Goal: Information Seeking & Learning: Learn about a topic

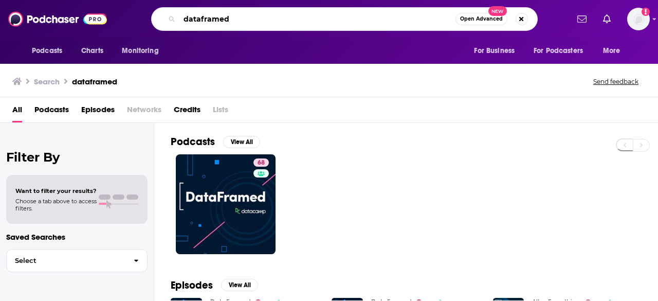
click at [263, 26] on input "dataframed" at bounding box center [317, 19] width 276 height 16
paste input "[PERSON_NAME]"
type input "[PERSON_NAME]"
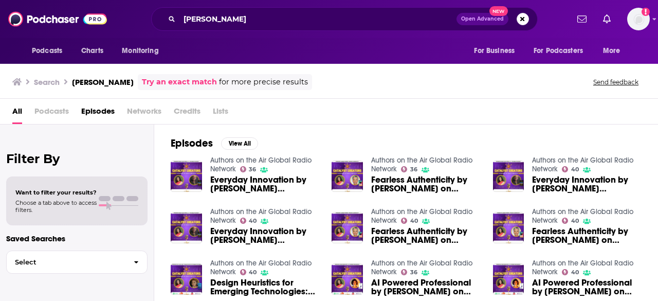
click at [219, 169] on link "Authors on the Air Global Radio Network" at bounding box center [260, 164] width 101 height 17
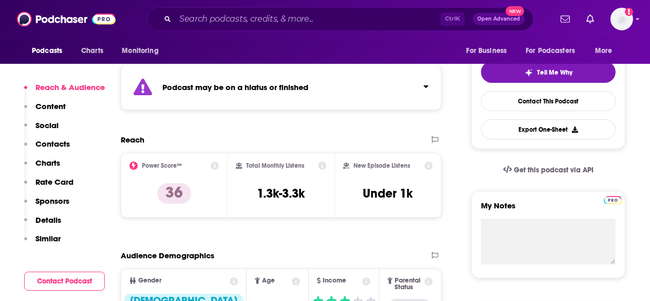
scroll to position [257, 0]
